Goal: Task Accomplishment & Management: Use online tool/utility

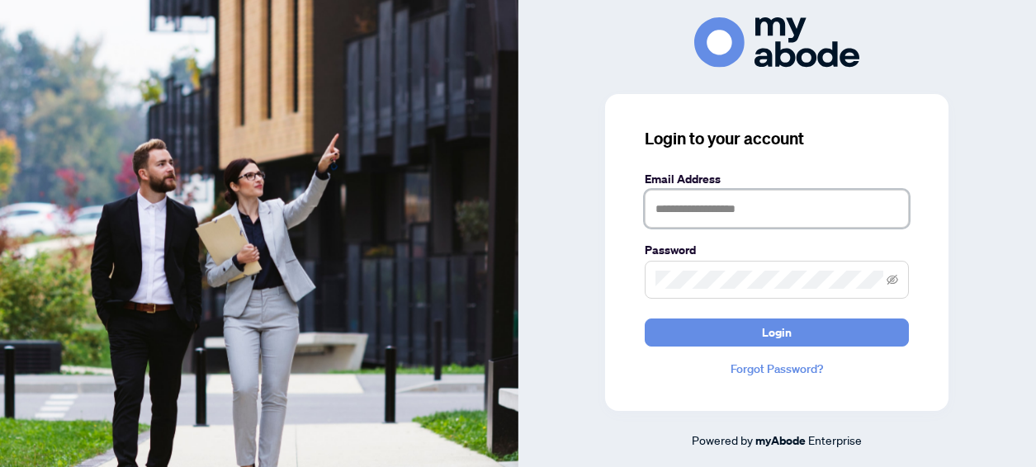
click at [676, 194] on input "text" at bounding box center [777, 209] width 264 height 38
type input "**********"
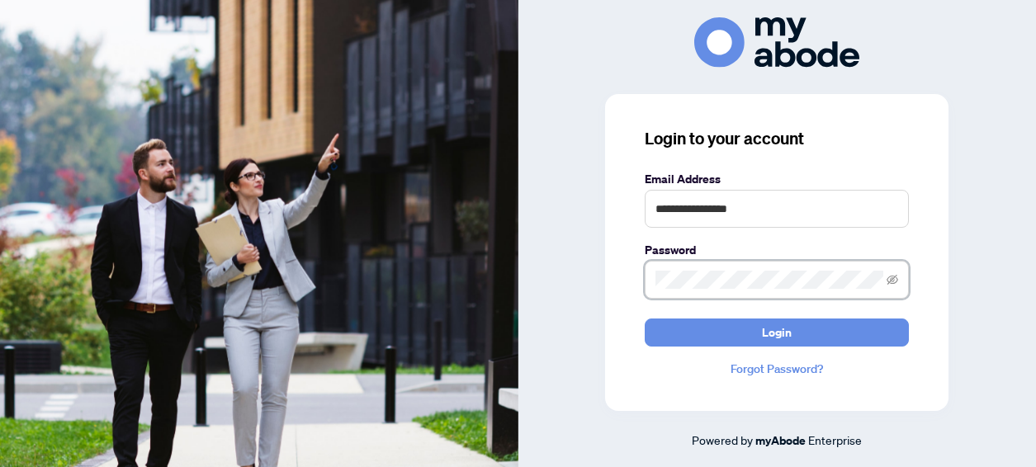
click at [645, 319] on button "Login" at bounding box center [777, 333] width 264 height 28
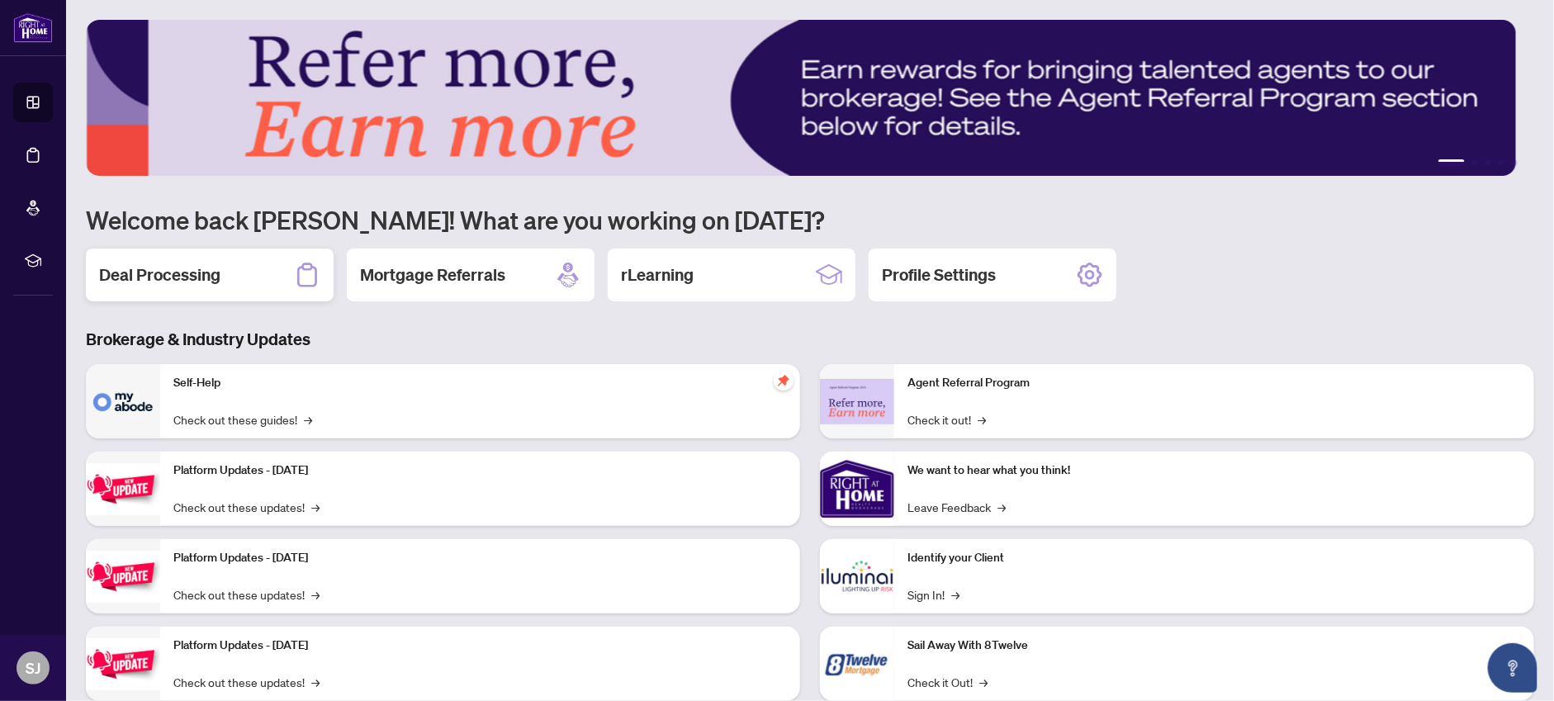
click at [182, 278] on h2 "Deal Processing" at bounding box center [159, 274] width 121 height 23
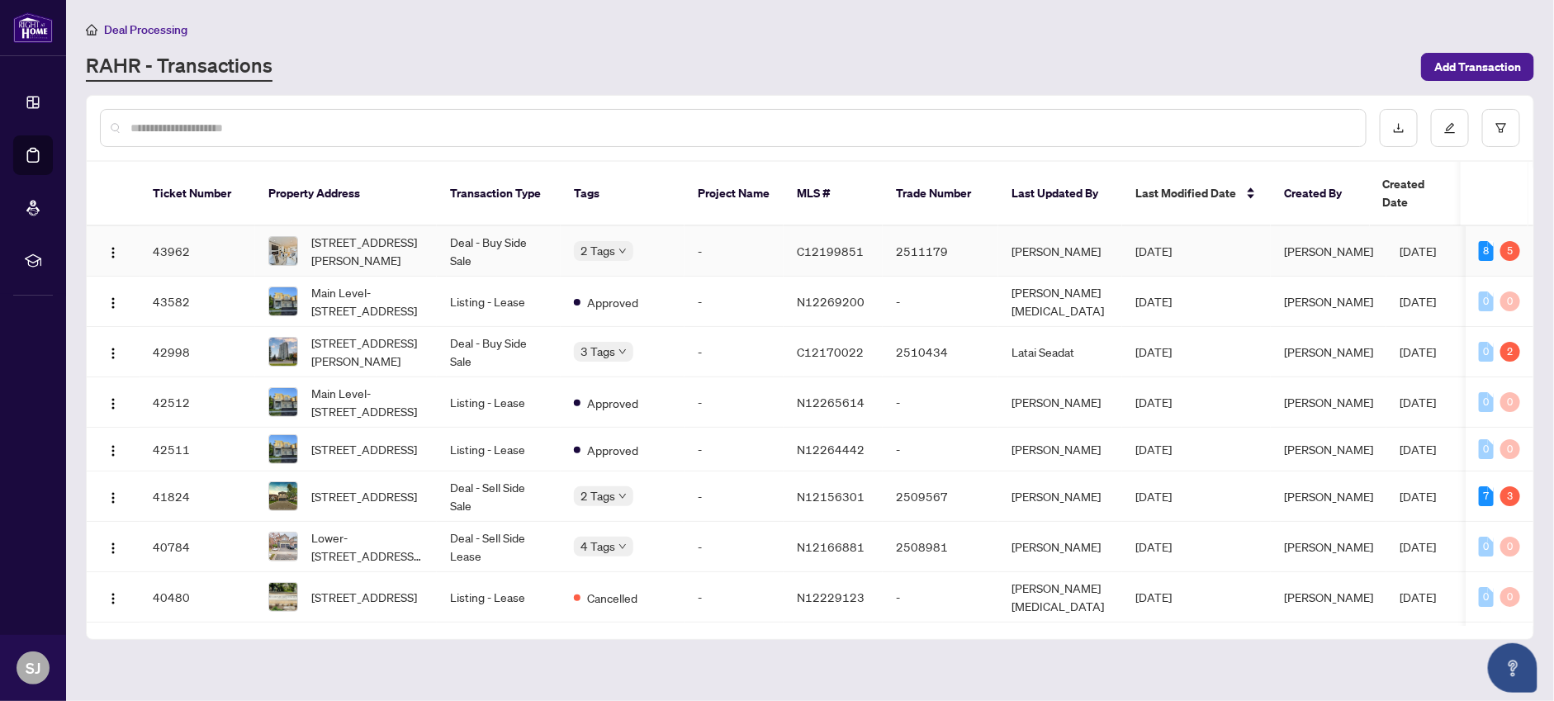
click at [892, 226] on td "2511179" at bounding box center [941, 251] width 116 height 50
drag, startPoint x: 881, startPoint y: 234, endPoint x: 755, endPoint y: 234, distance: 126.3
click at [755, 234] on tr "43962 [STREET_ADDRESS][PERSON_NAME] Deal - Buy Side Sale 2 Tags - C12199851 251…" at bounding box center [828, 251] width 1483 height 50
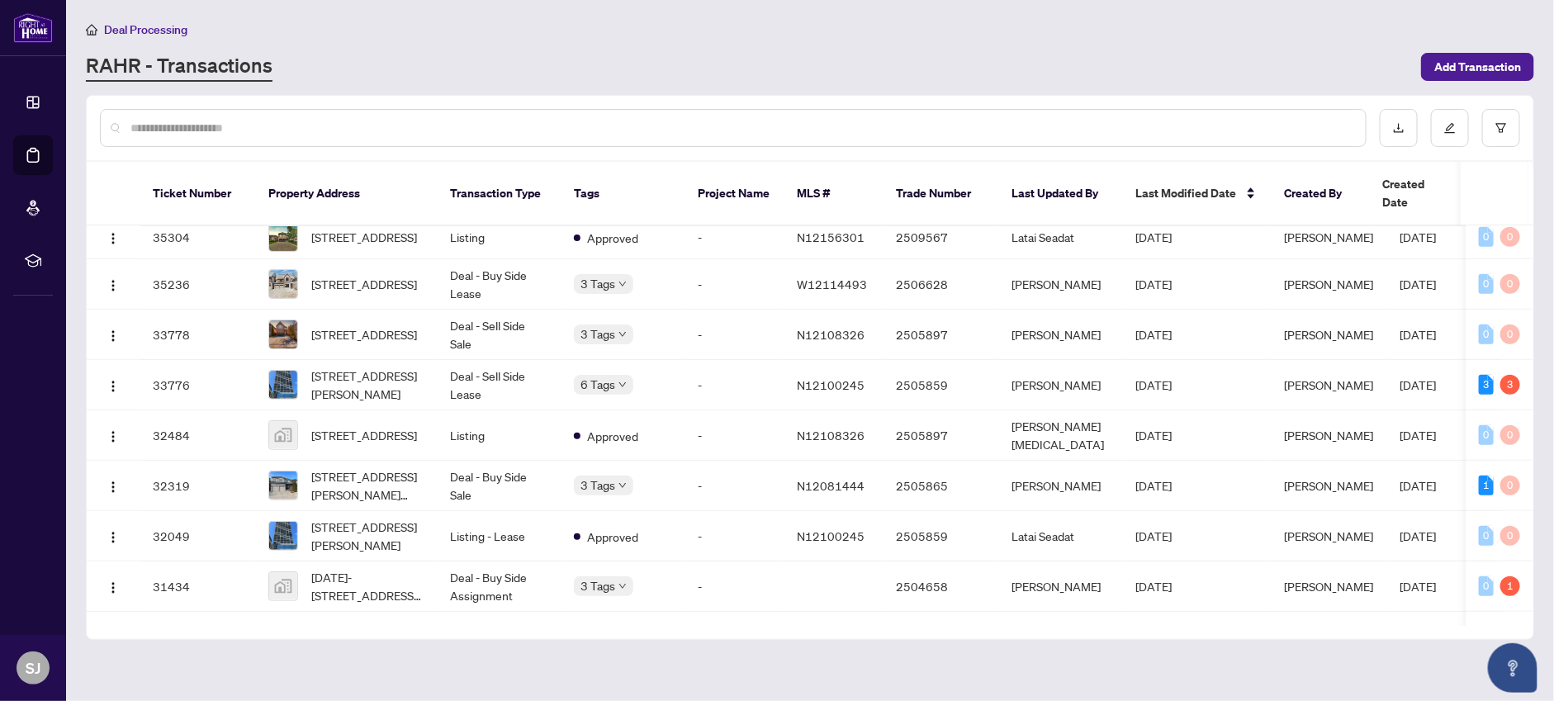
scroll to position [758, 0]
